Goal: Task Accomplishment & Management: Use online tool/utility

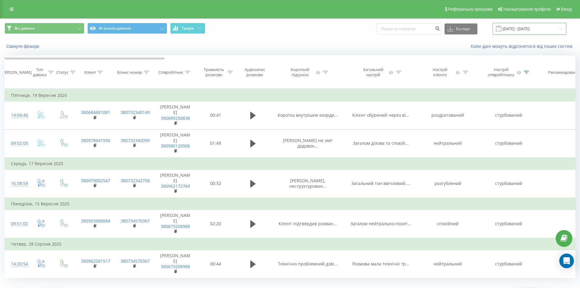
click at [557, 29] on input "[DATE] - [DATE]" at bounding box center [530, 29] width 74 height 12
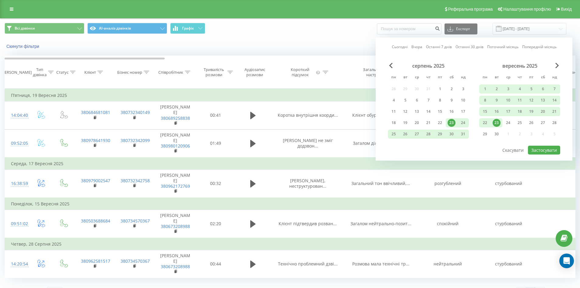
click at [495, 122] on div "23" at bounding box center [497, 123] width 8 height 8
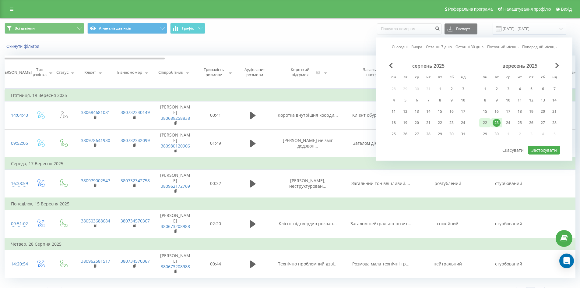
click at [487, 124] on div "22" at bounding box center [485, 123] width 8 height 8
click at [545, 152] on button "Застосувати" at bounding box center [544, 150] width 32 height 9
type input "[DATE] - [DATE]"
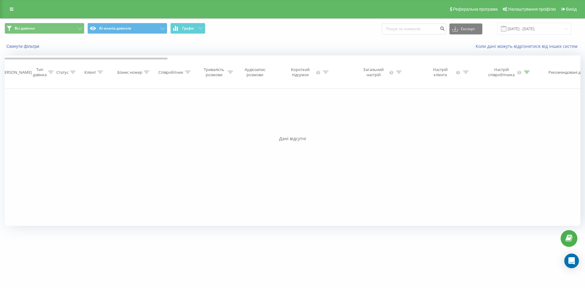
click at [385, 115] on div "Фільтрувати за умовою Дорівнює Введіть значення Скасувати OK Фільтрувати за умо…" at bounding box center [293, 157] width 576 height 137
click at [163, 28] on icon at bounding box center [162, 28] width 5 height 2
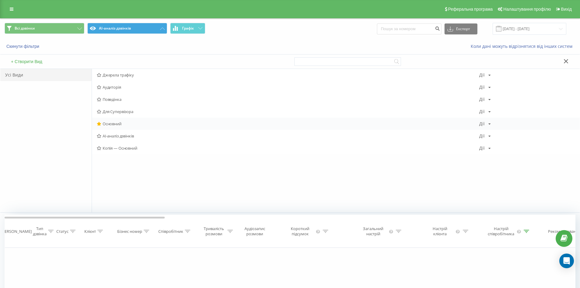
click at [117, 125] on span "Основний" at bounding box center [288, 124] width 383 height 4
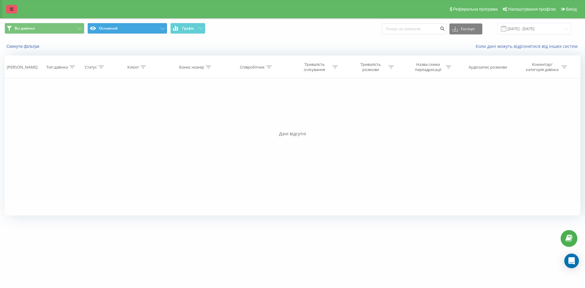
click at [8, 10] on link at bounding box center [11, 9] width 11 height 9
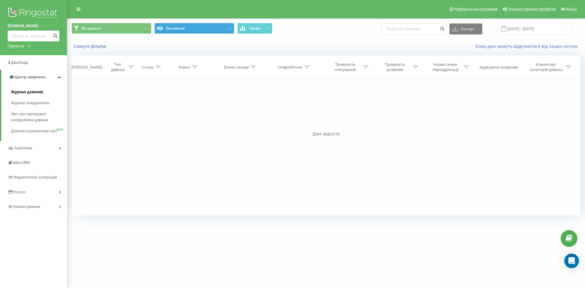
click at [19, 93] on span "Журнал дзвінків" at bounding box center [27, 92] width 32 height 6
